Goal: Check status

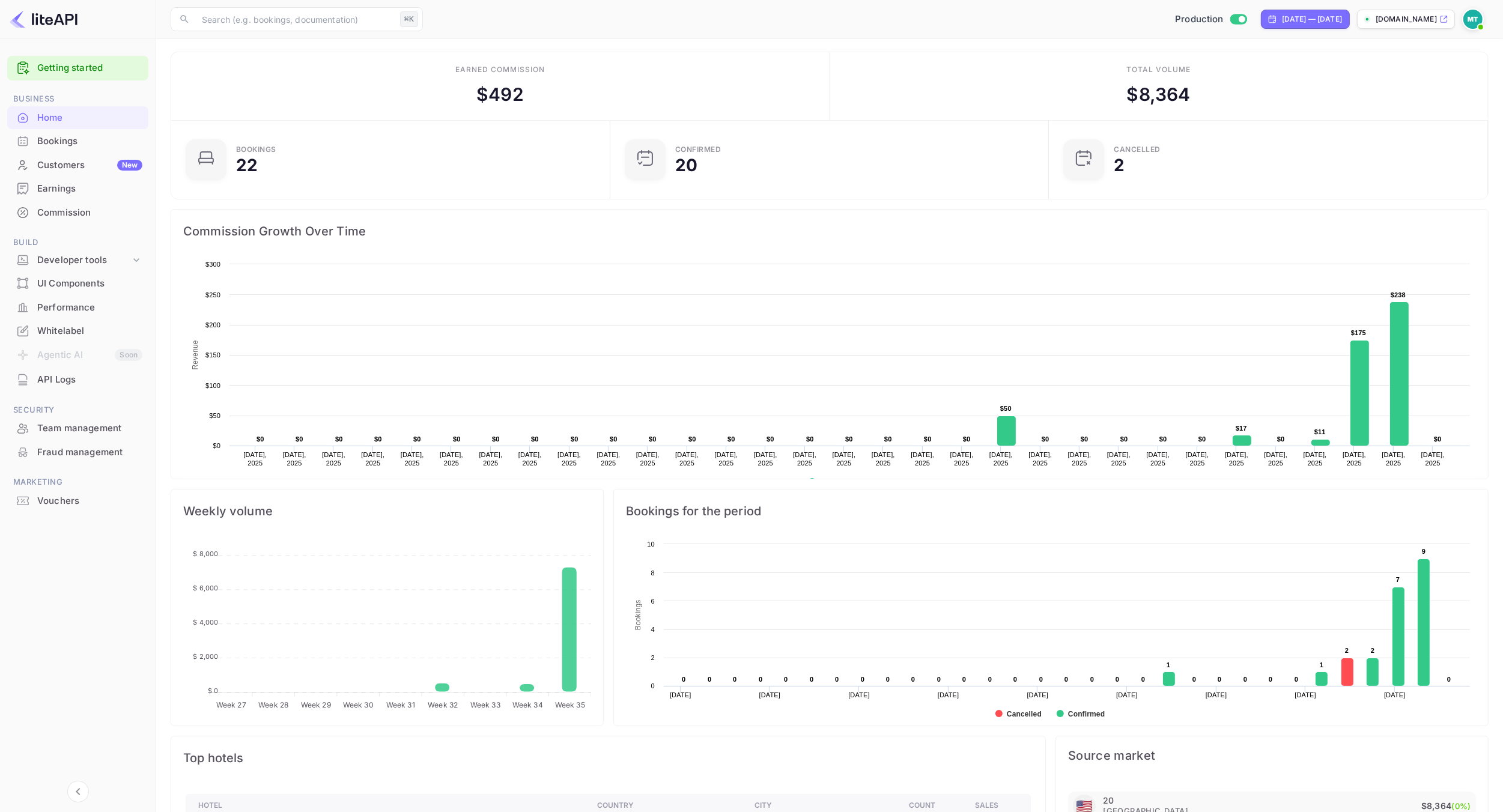
scroll to position [195, 430]
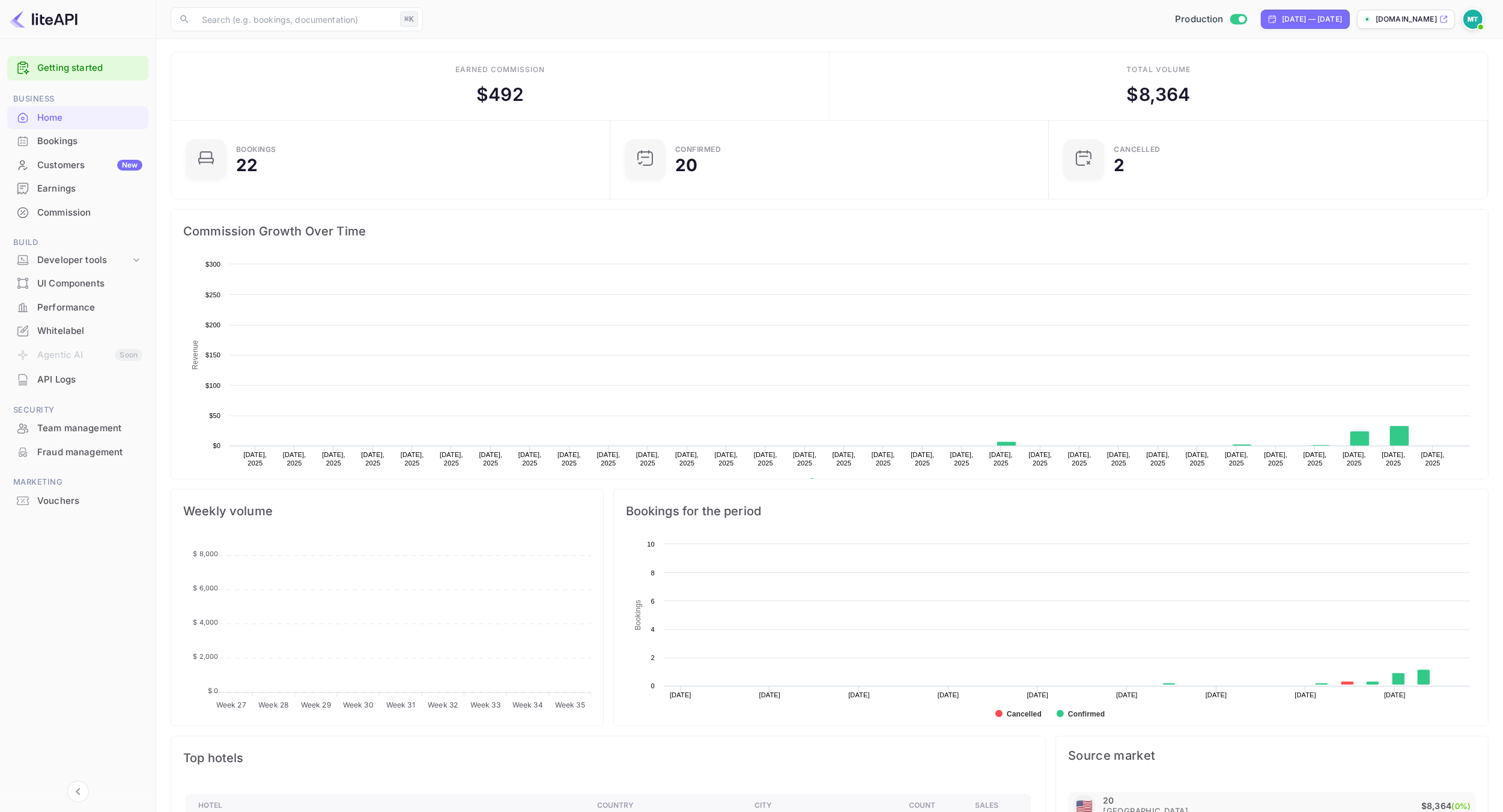
scroll to position [195, 430]
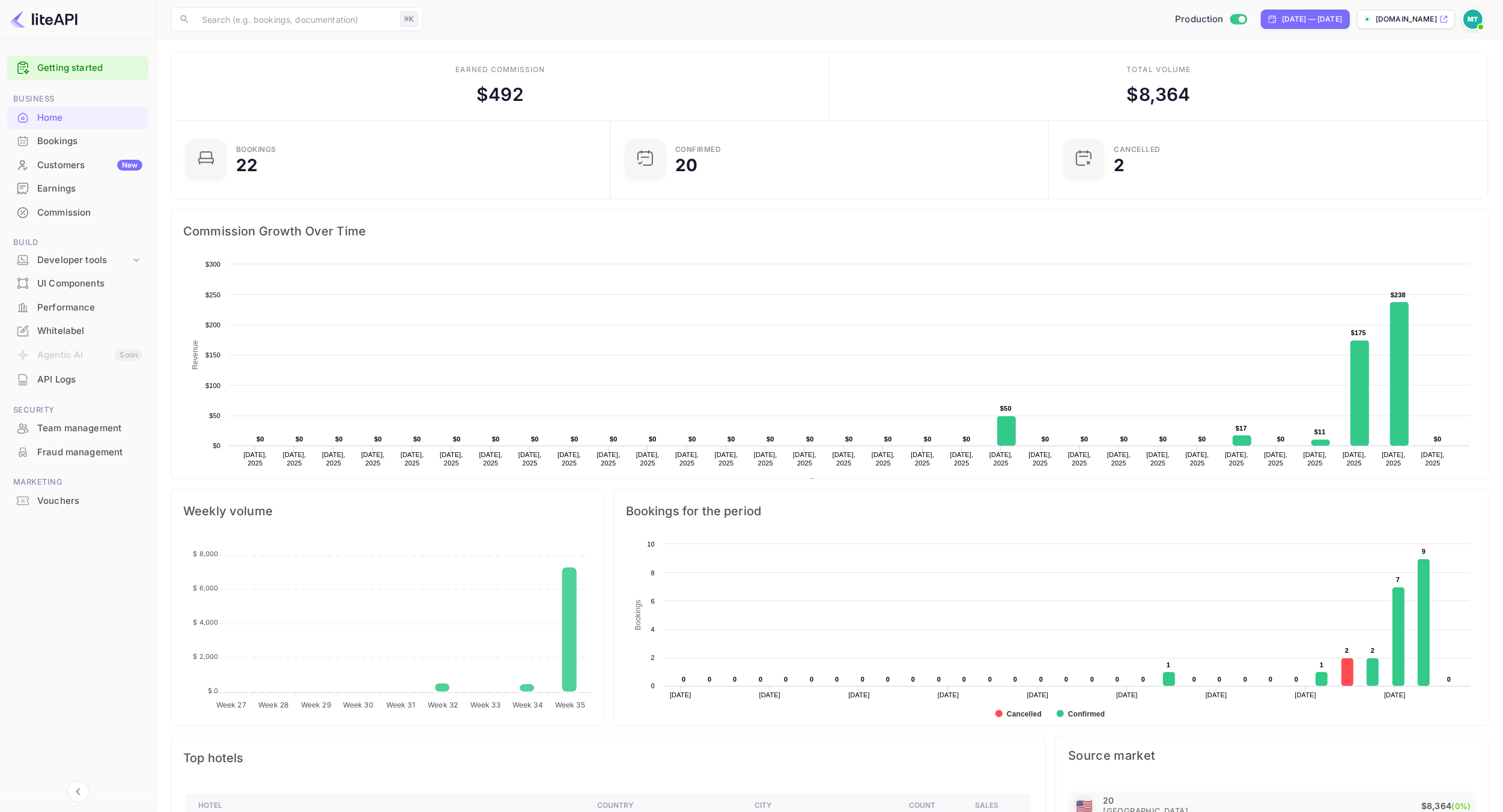
click at [833, 92] on div "Total volume $ 8,364" at bounding box center [1159, 86] width 659 height 68
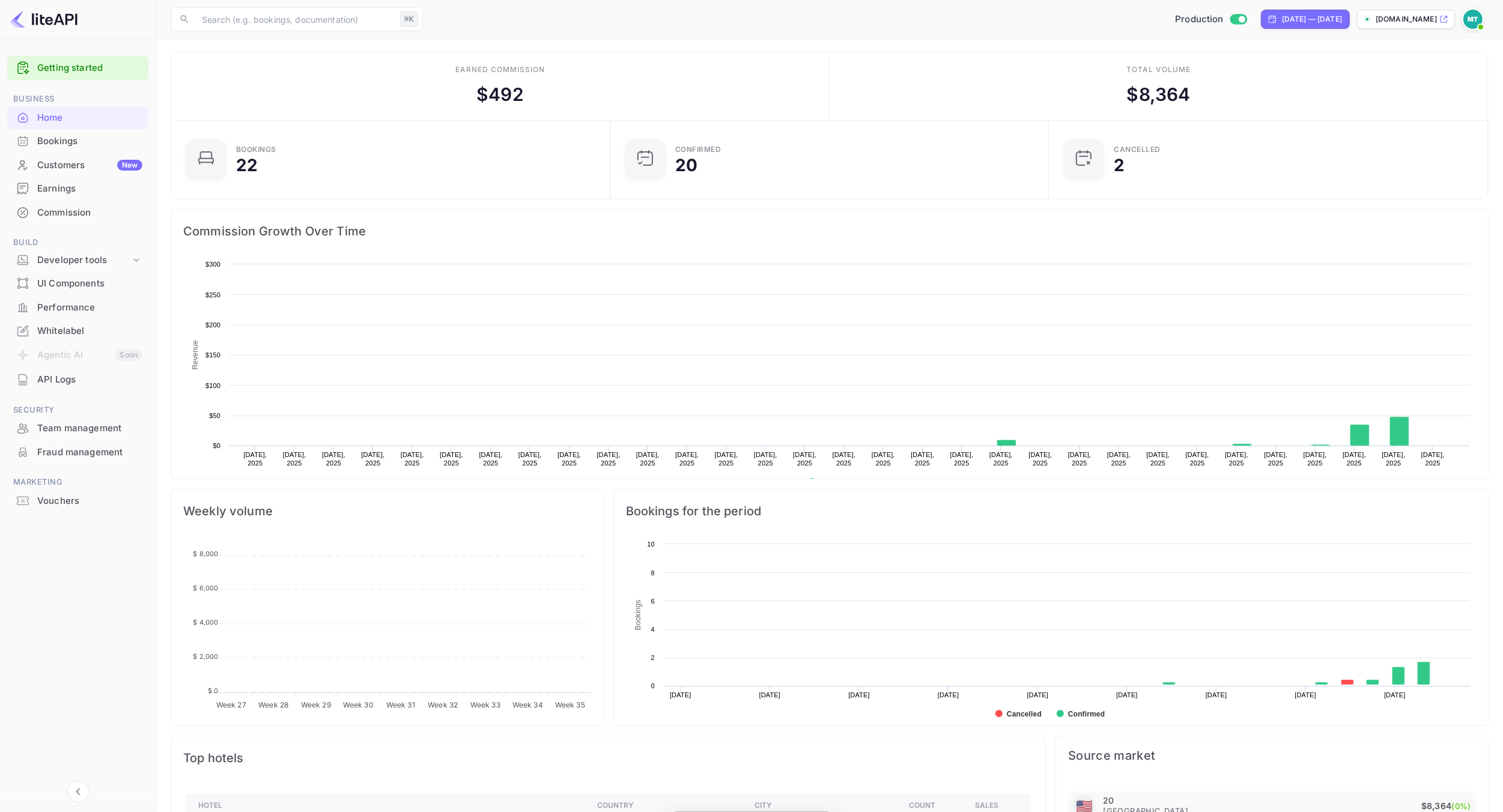
scroll to position [195, 430]
